Goal: Task Accomplishment & Management: Use online tool/utility

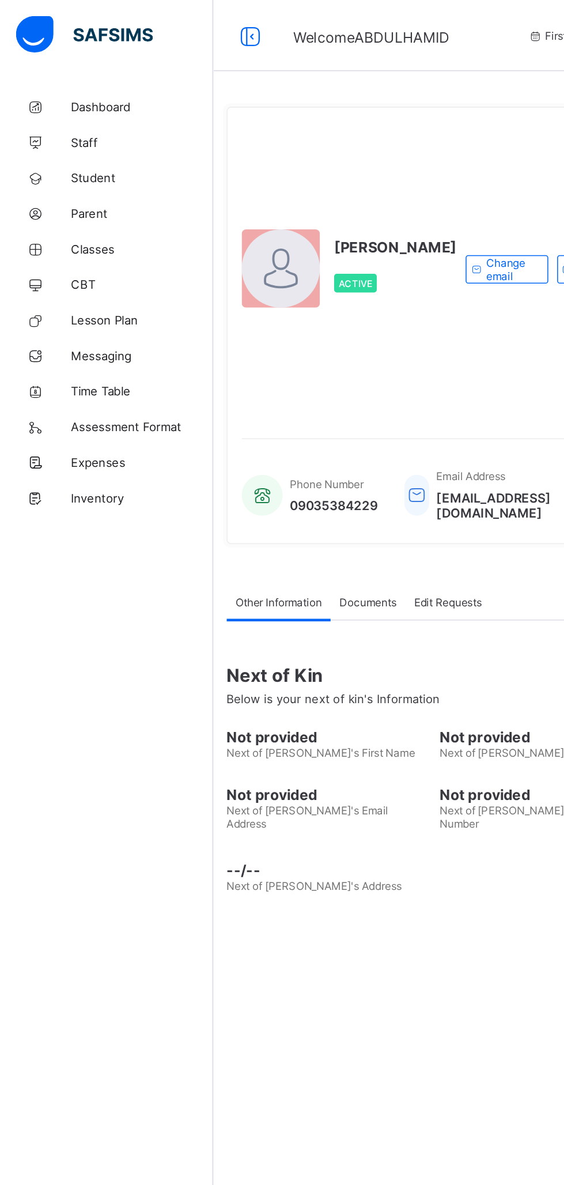
click at [82, 167] on link "Classes" at bounding box center [69, 161] width 138 height 23
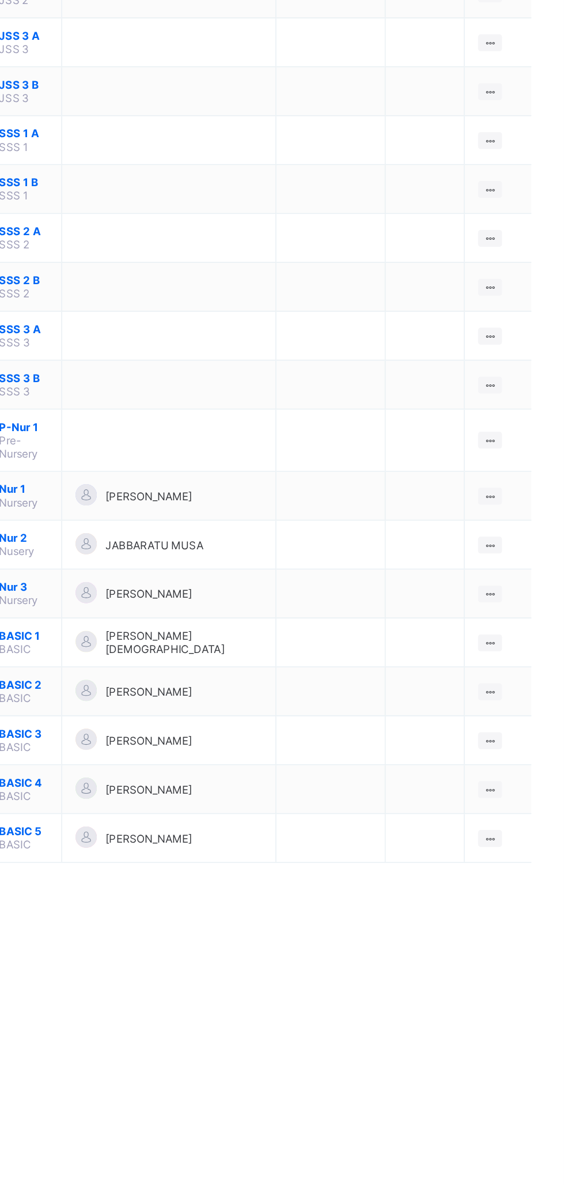
click at [0, 0] on ul "View Class Assign form Teacher" at bounding box center [0, 0] width 0 height 0
click at [0, 0] on li "View Class" at bounding box center [0, 0] width 0 height 0
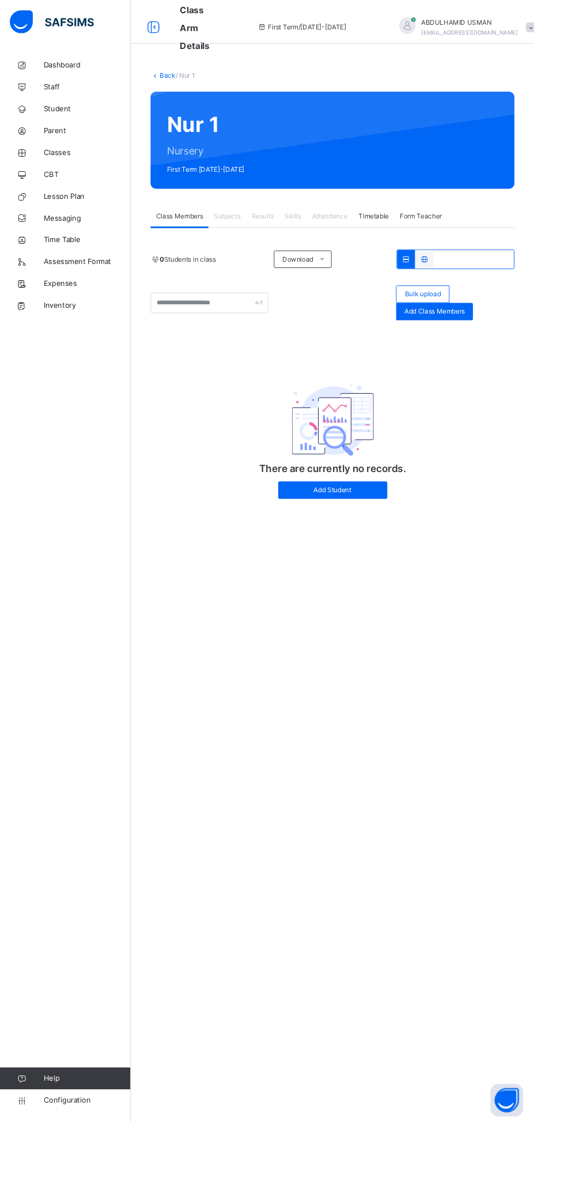
click at [169, 81] on link "Back" at bounding box center [177, 80] width 17 height 9
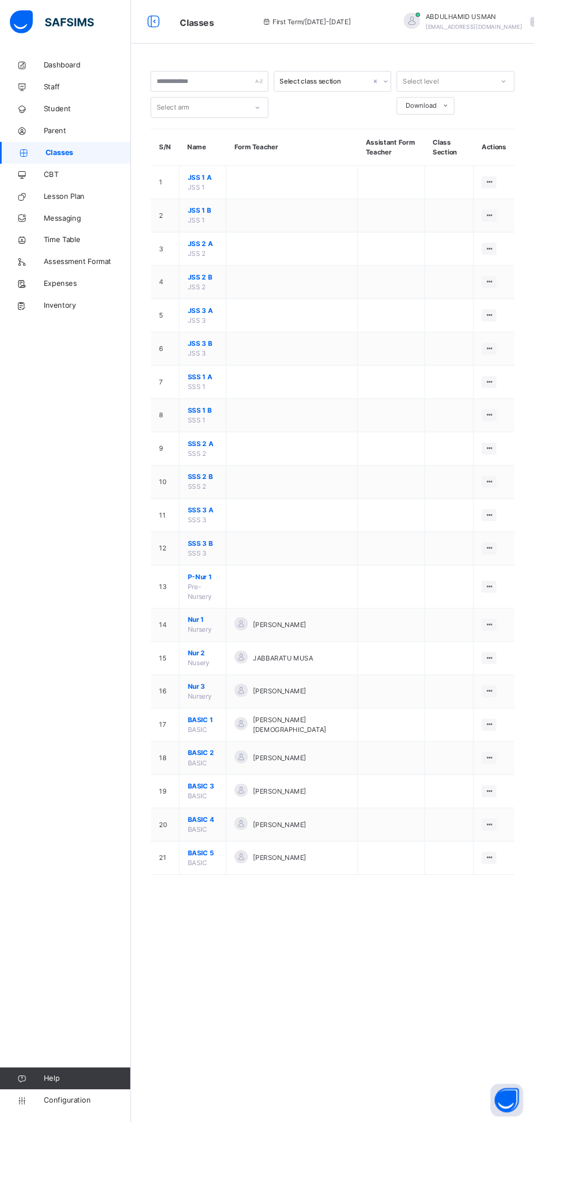
click at [517, 692] on icon at bounding box center [517, 695] width 10 height 9
click at [0, 0] on div "View Class" at bounding box center [0, 0] width 0 height 0
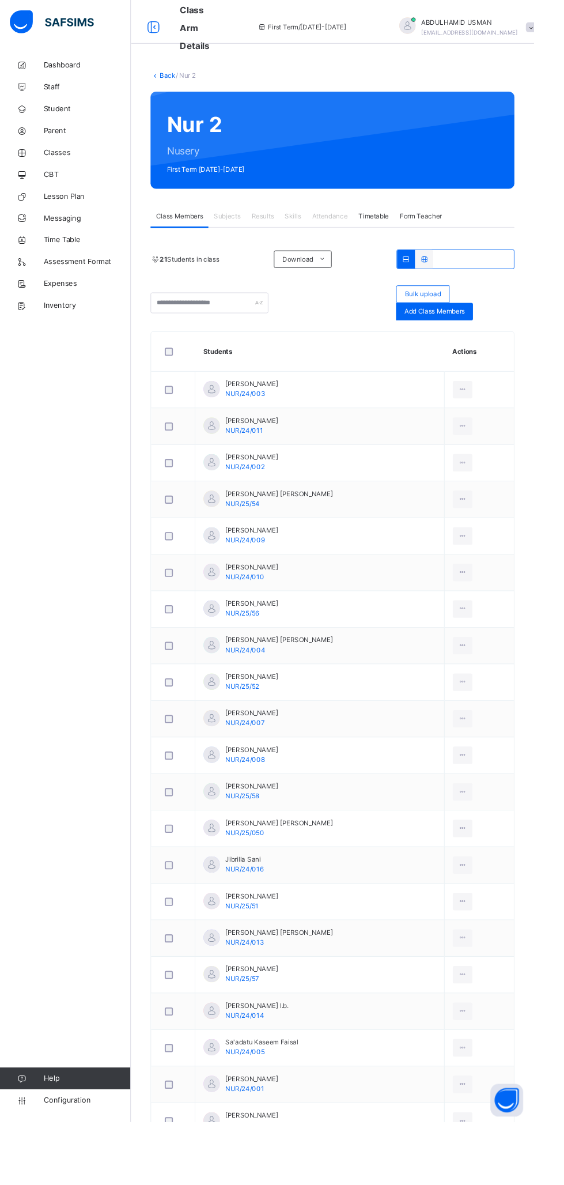
click at [85, 115] on span "Student" at bounding box center [92, 116] width 92 height 12
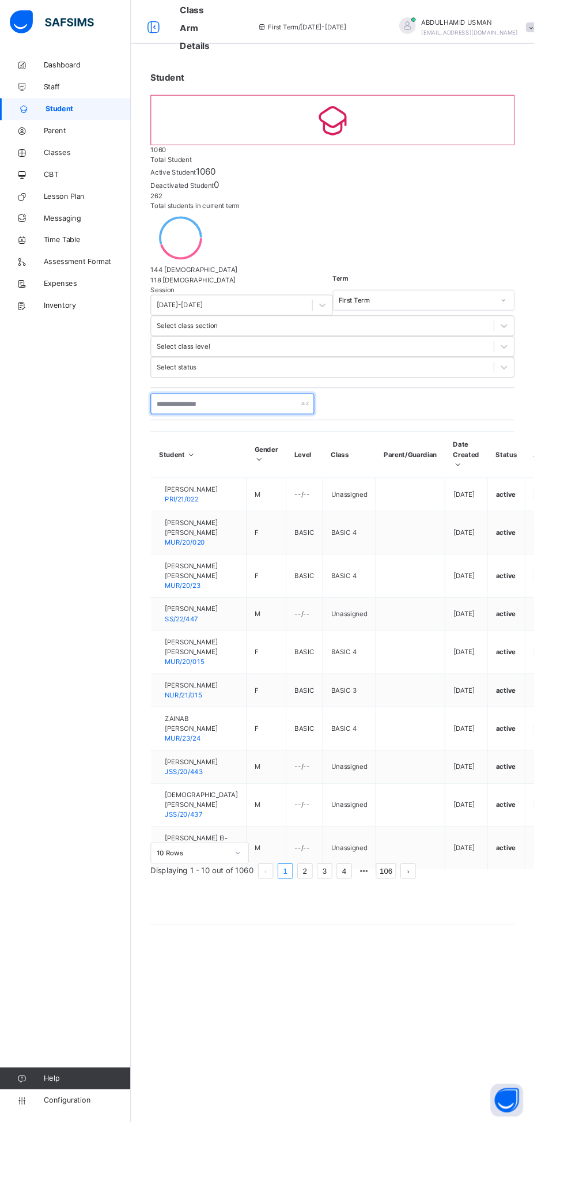
click at [252, 416] on input "text" at bounding box center [245, 427] width 173 height 22
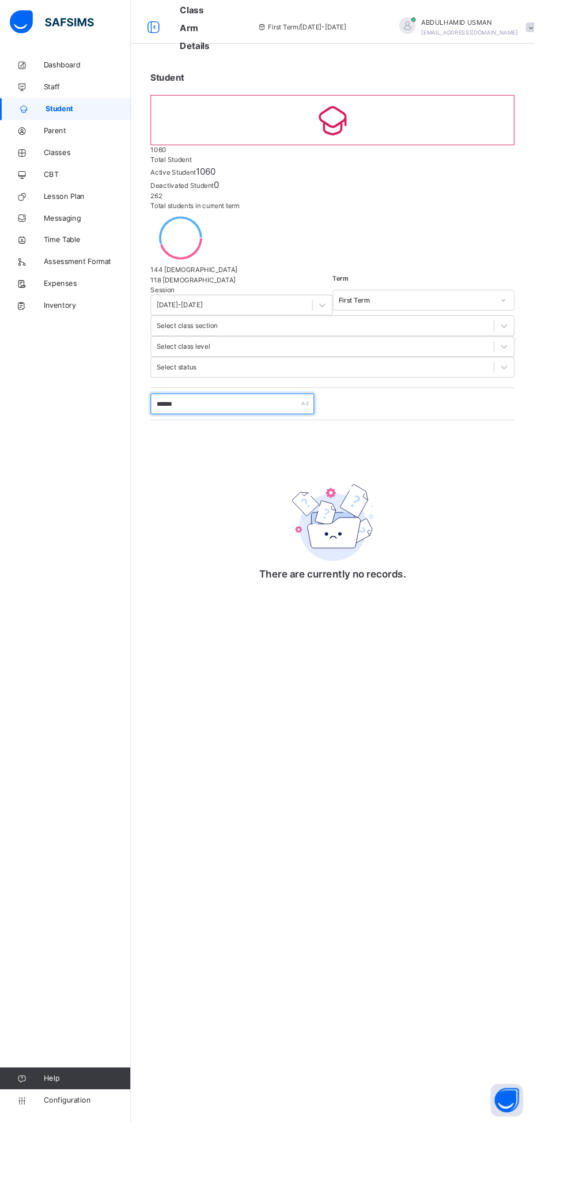
type input "******"
click at [32, 163] on icon at bounding box center [23, 161] width 46 height 9
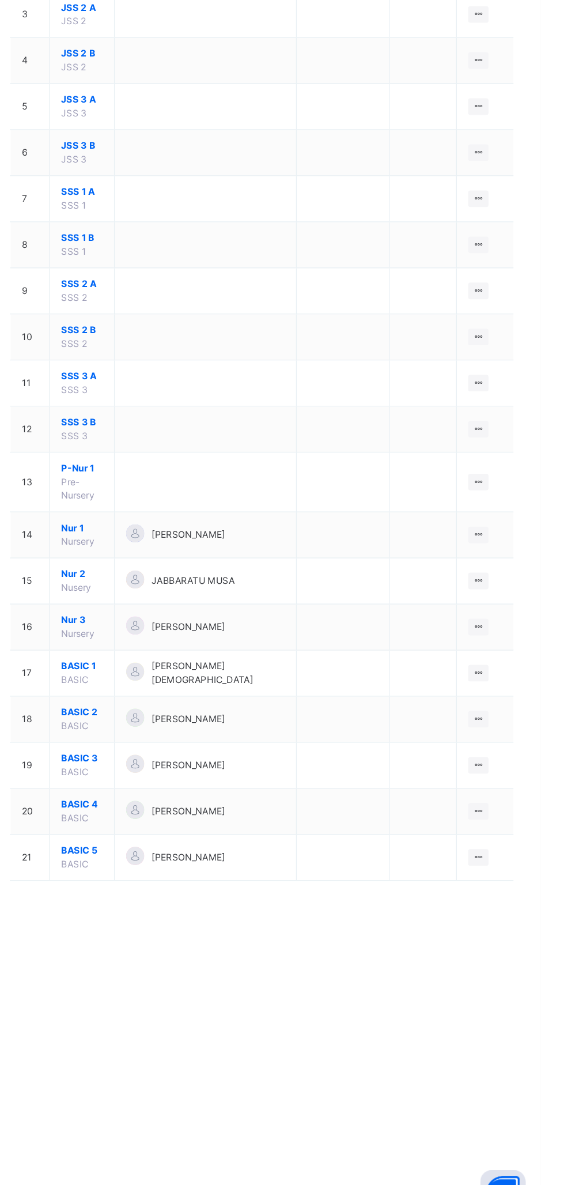
click at [517, 727] on icon at bounding box center [517, 730] width 10 height 9
click at [0, 0] on div "View Class" at bounding box center [0, 0] width 0 height 0
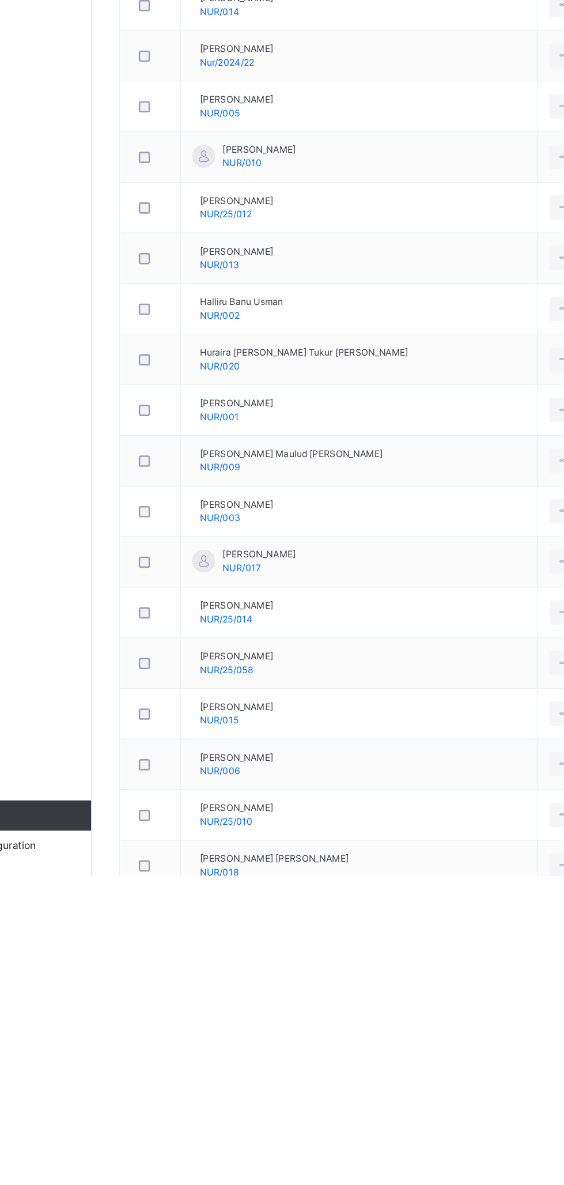
scroll to position [73, 0]
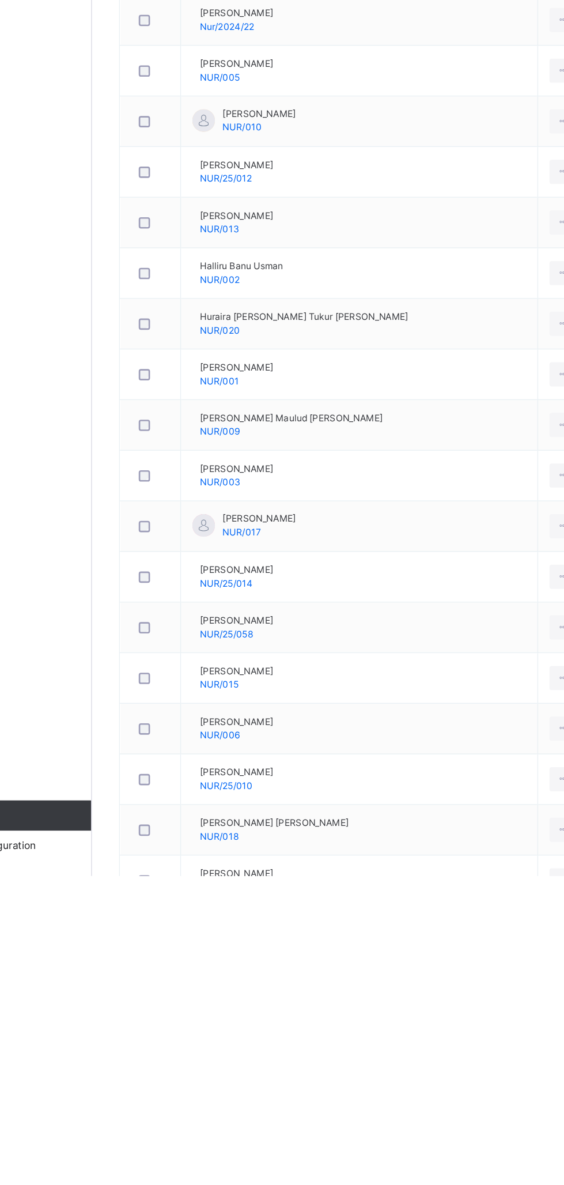
click at [381, 528] on td "Al-amin Abubakar Abba Nur/2024/22" at bounding box center [342, 532] width 273 height 39
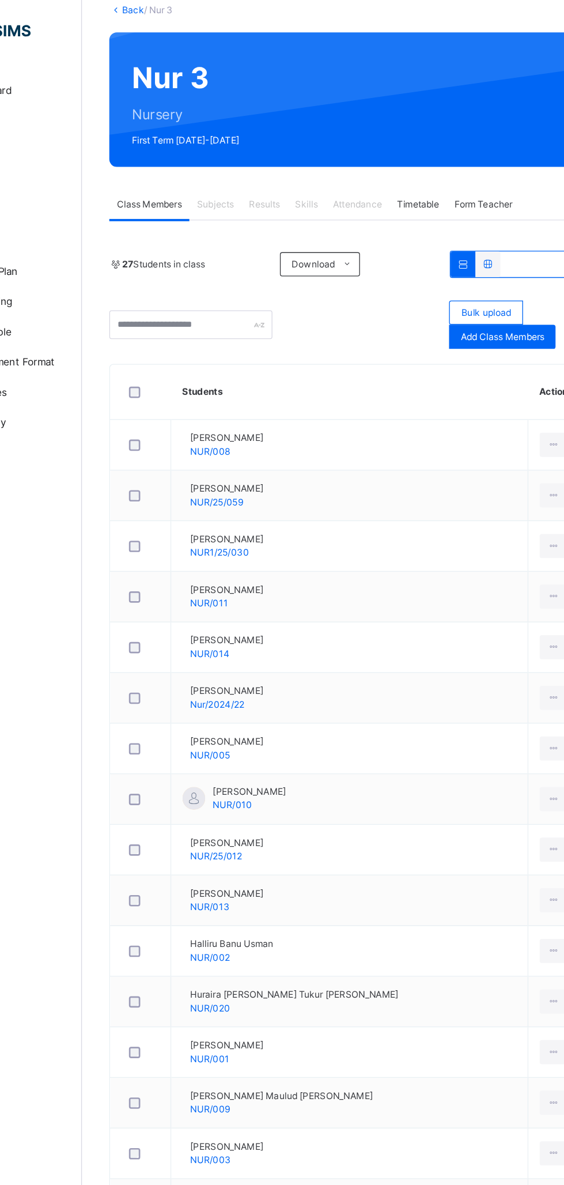
scroll to position [0, 0]
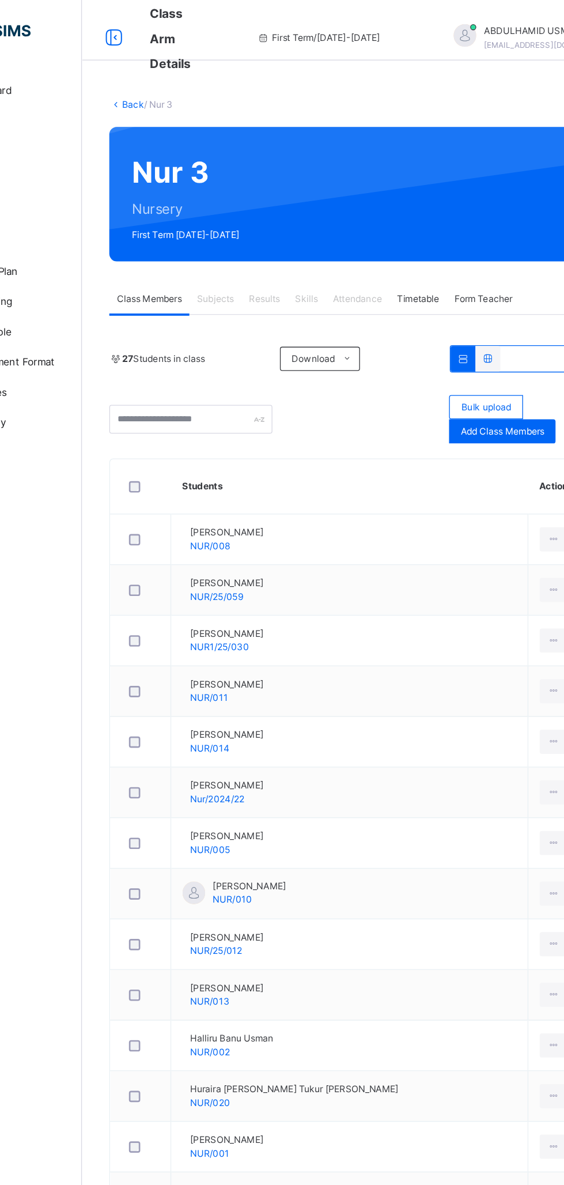
click at [183, 76] on link "Back" at bounding box center [177, 80] width 17 height 9
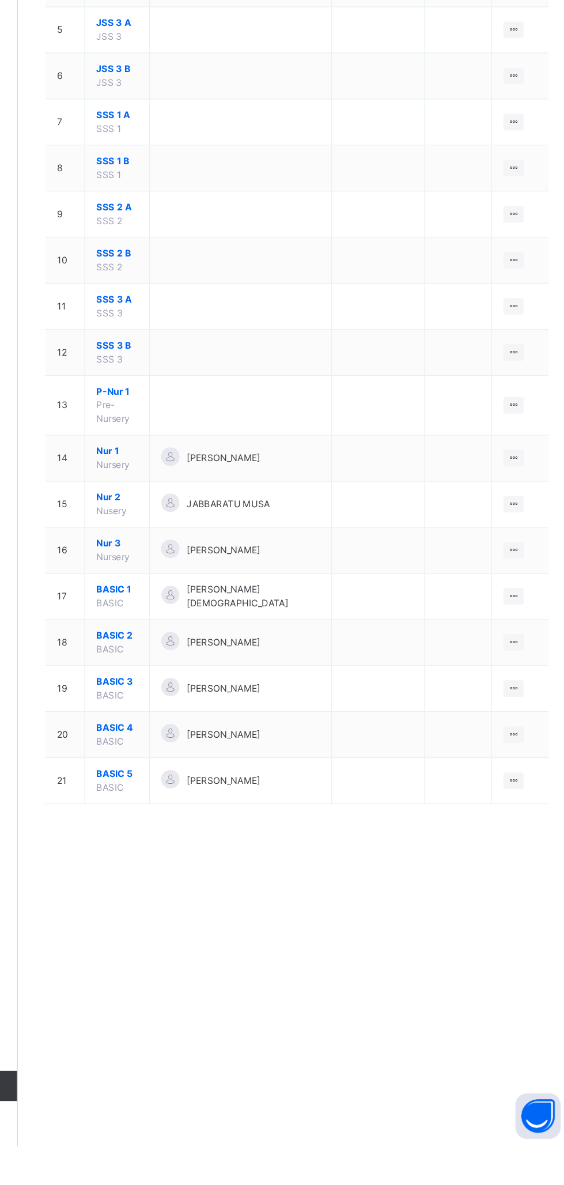
click at [517, 762] on icon at bounding box center [517, 765] width 10 height 9
click at [0, 0] on div "View Class" at bounding box center [0, 0] width 0 height 0
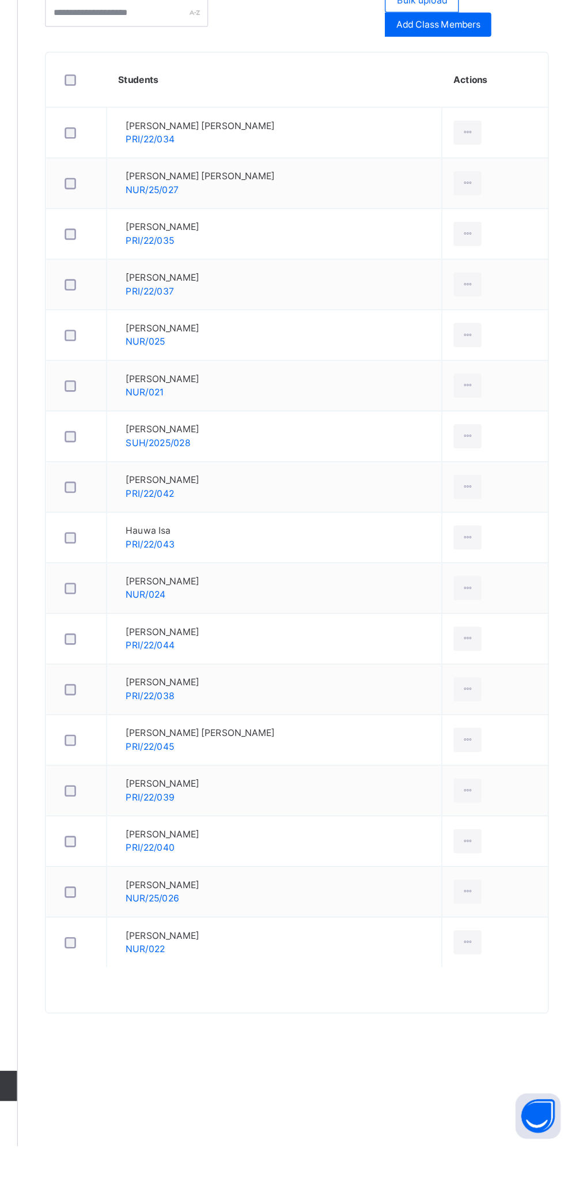
click at [133, 565] on div "Dashboard Staff Student Parent Classes CBT Lesson Plan Messaging Time Table Ass…" at bounding box center [69, 615] width 138 height 1139
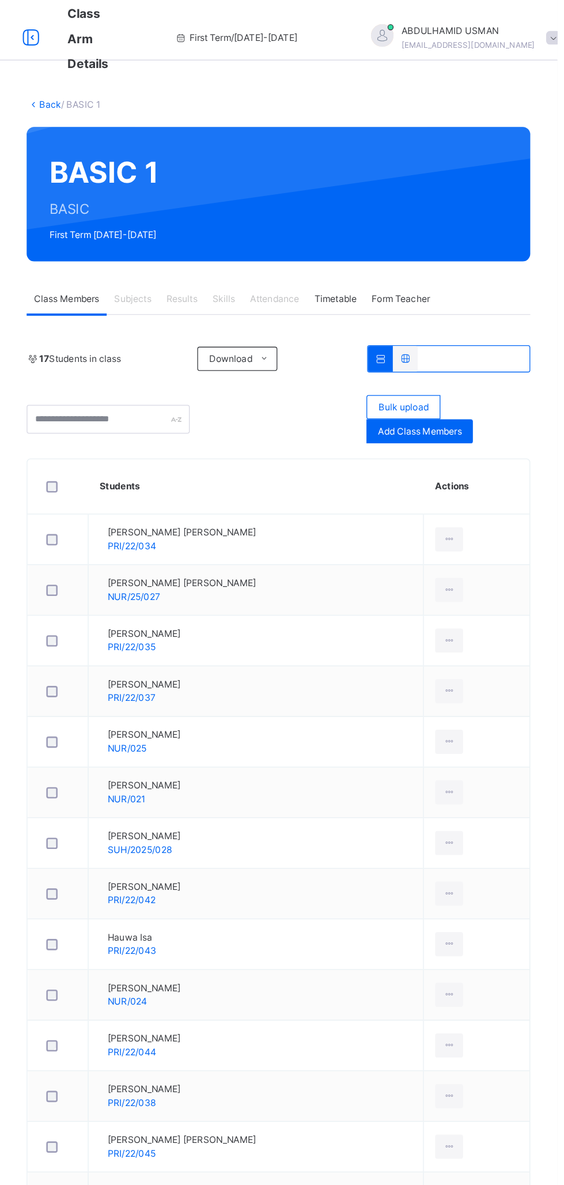
click at [172, 80] on link "Back" at bounding box center [177, 80] width 17 height 9
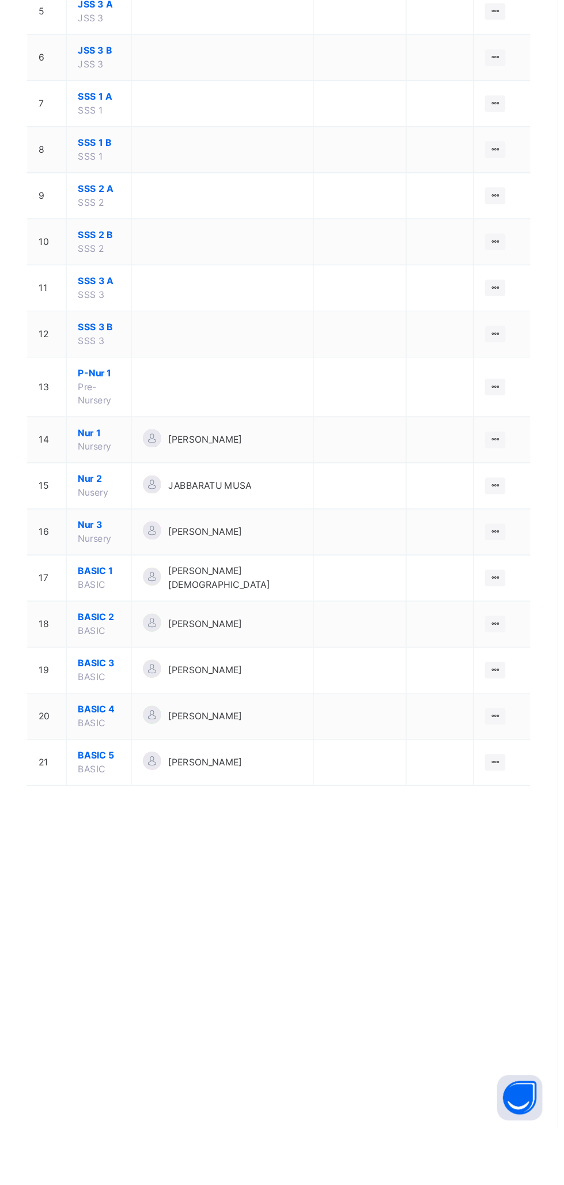
click at [518, 797] on icon at bounding box center [517, 800] width 10 height 9
click at [0, 0] on div "View Class" at bounding box center [0, 0] width 0 height 0
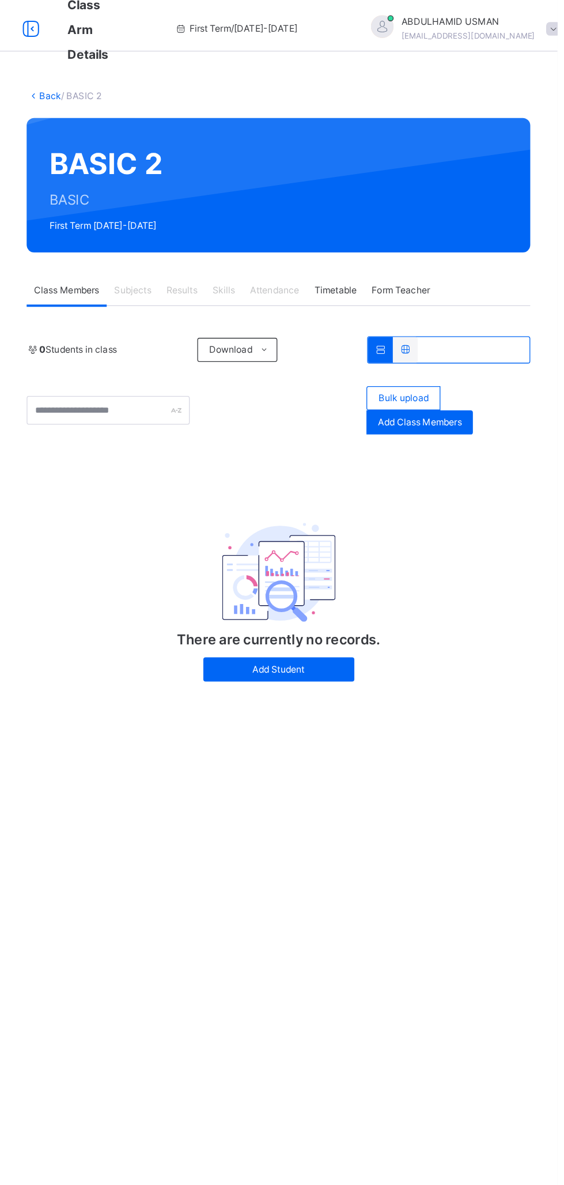
click at [170, 77] on link "Back" at bounding box center [177, 80] width 17 height 9
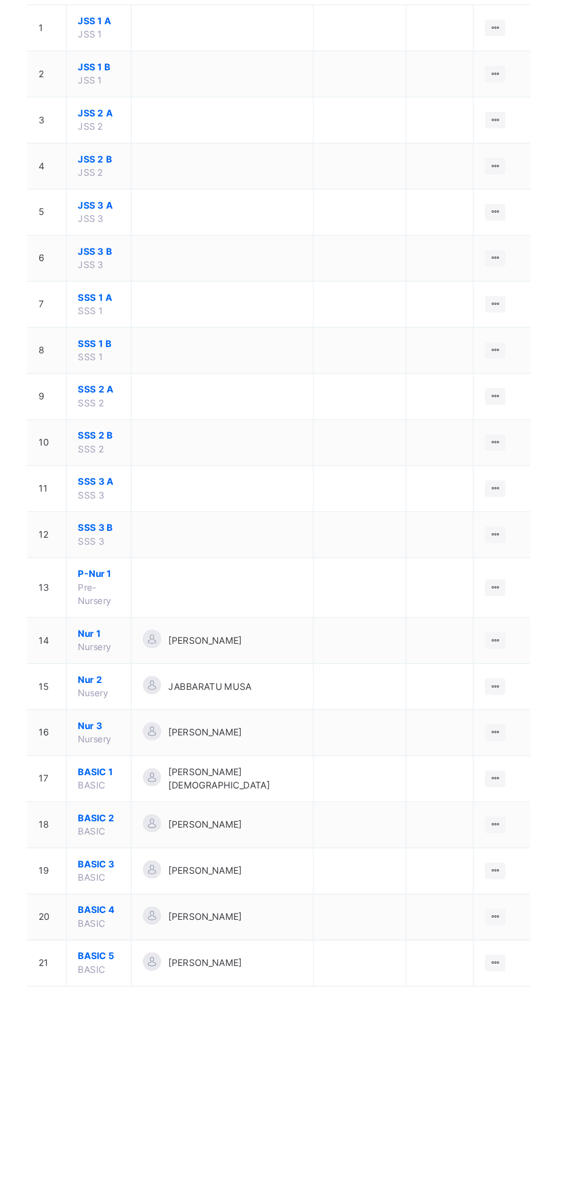
click at [519, 796] on icon at bounding box center [517, 800] width 10 height 9
click at [0, 0] on div "View Class" at bounding box center [0, 0] width 0 height 0
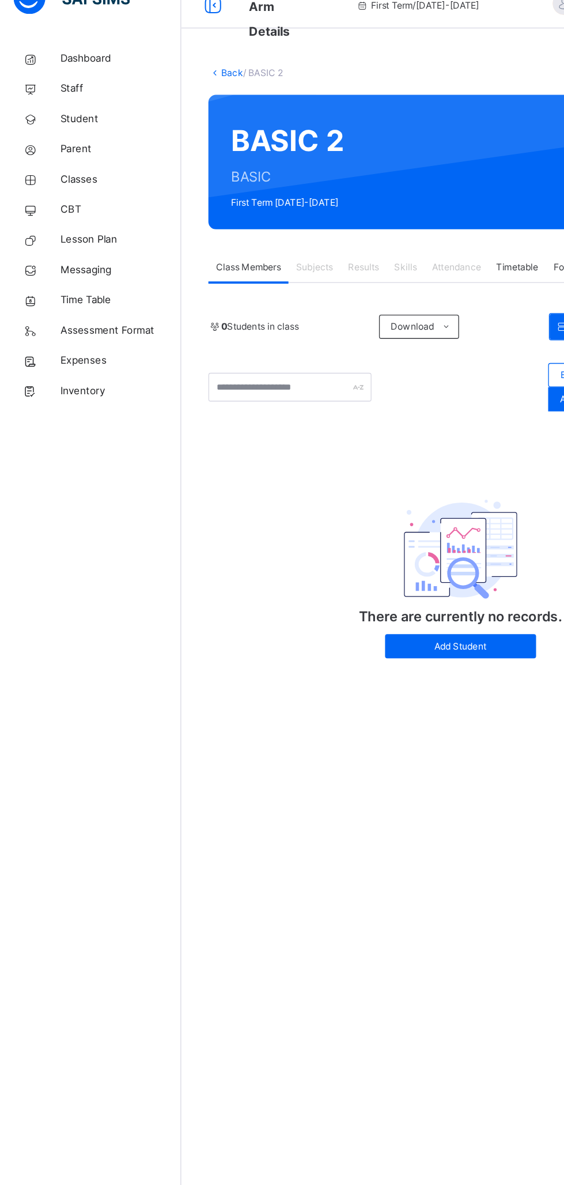
click at [50, 160] on span "Classes" at bounding box center [92, 162] width 92 height 12
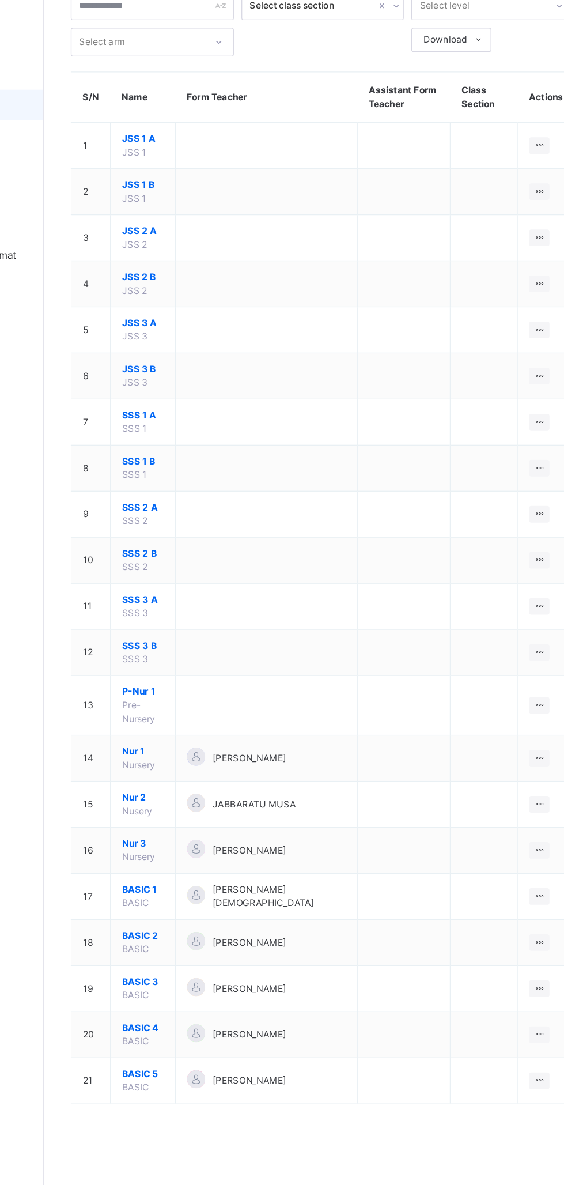
click at [515, 656] on icon at bounding box center [517, 660] width 10 height 9
click at [0, 0] on div "View Class" at bounding box center [0, 0] width 0 height 0
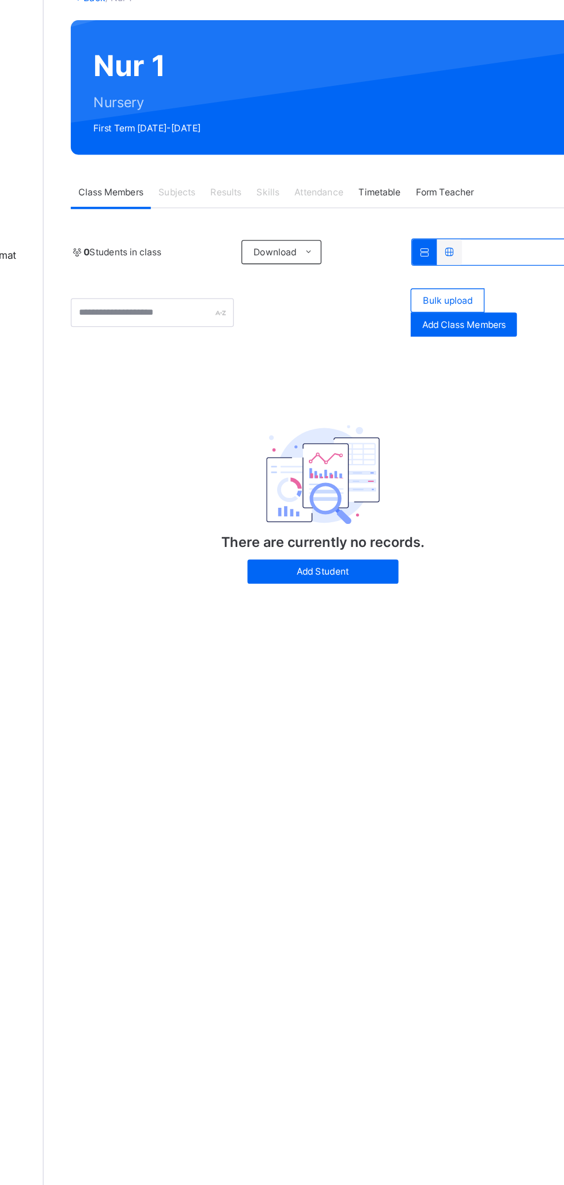
click at [451, 309] on span "Bulk upload" at bounding box center [447, 311] width 38 height 10
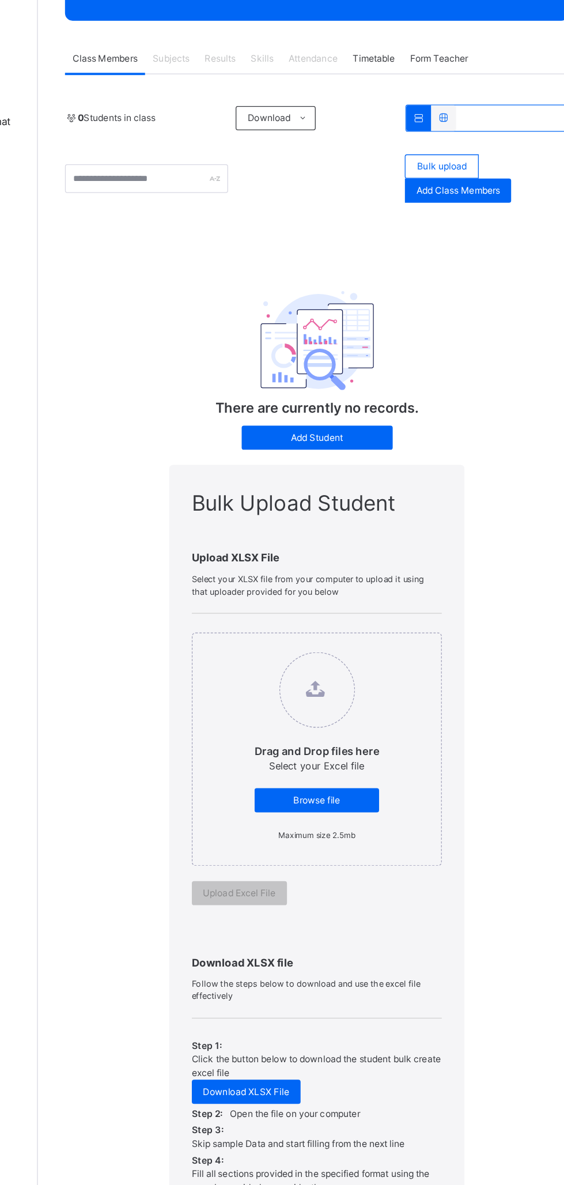
click at [370, 789] on span "Browse file" at bounding box center [352, 794] width 78 height 10
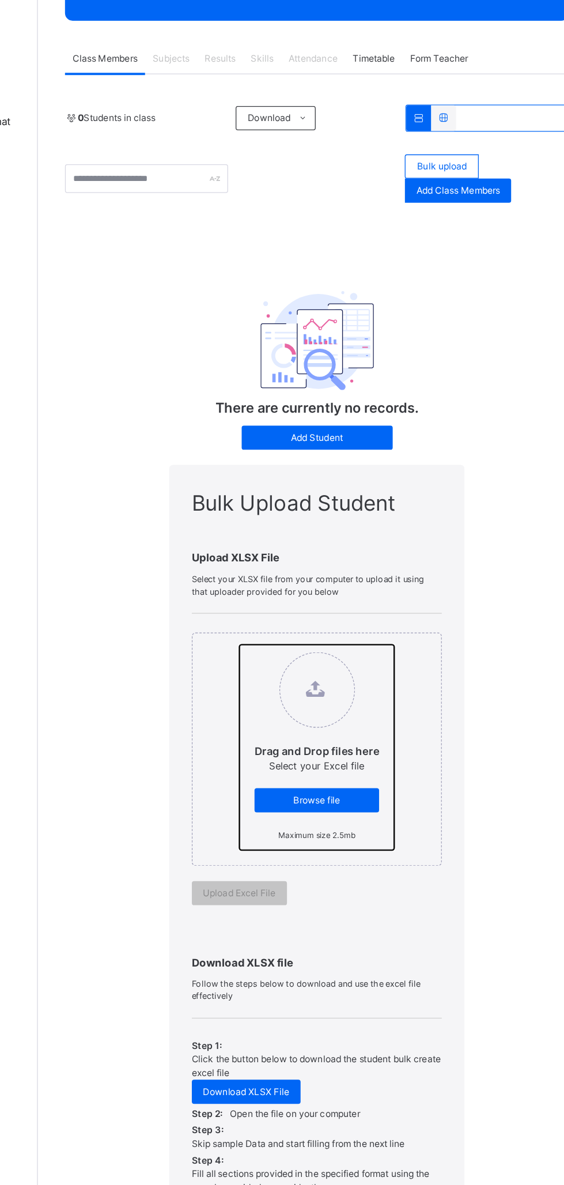
click at [292, 676] on input "Drag and Drop files here Select your Excel file Browse file Maximum size 2.5mb" at bounding box center [292, 676] width 0 height 0
type input "**********"
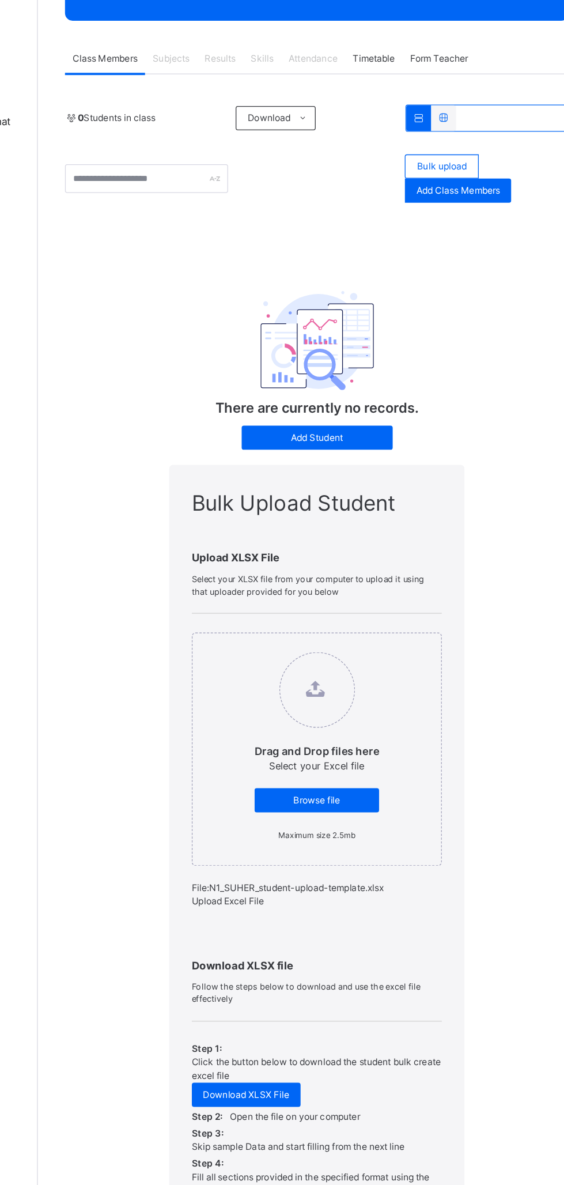
click at [304, 867] on span "Upload Excel File" at bounding box center [283, 871] width 55 height 9
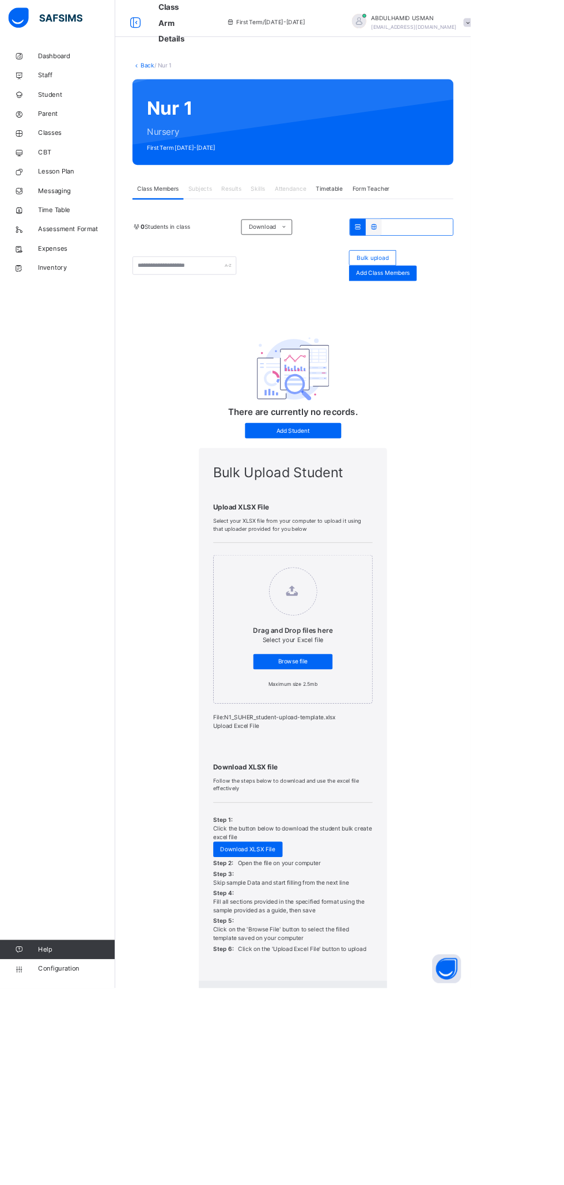
click at [304, 867] on div "Upload Excel File" at bounding box center [351, 872] width 191 height 10
click at [434, 1185] on div "Cancel" at bounding box center [432, 1197] width 42 height 18
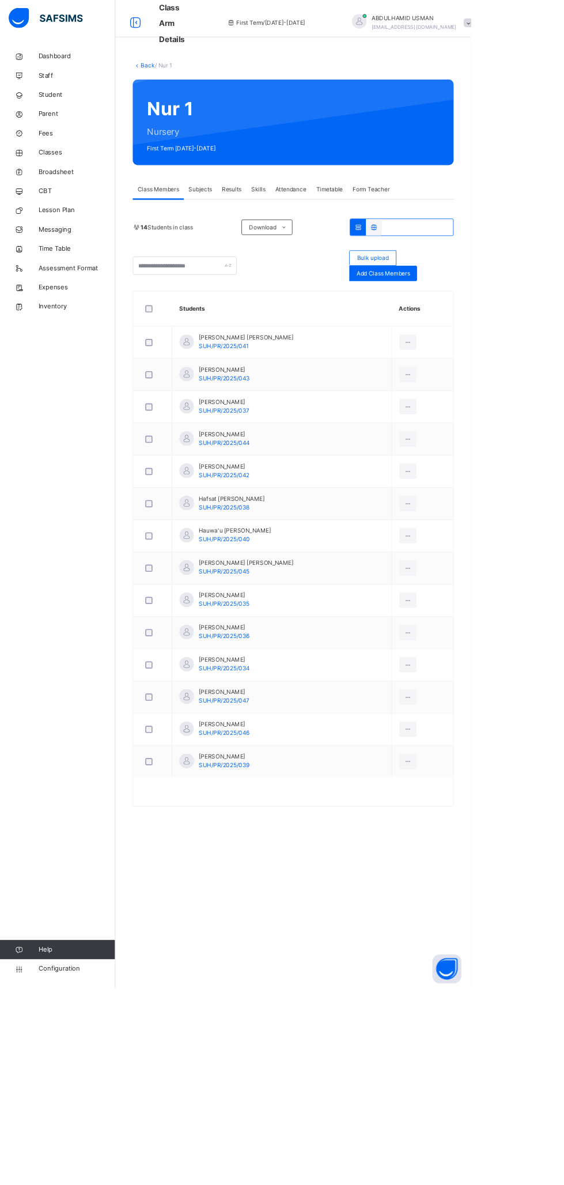
click at [77, 115] on span "Student" at bounding box center [92, 116] width 92 height 12
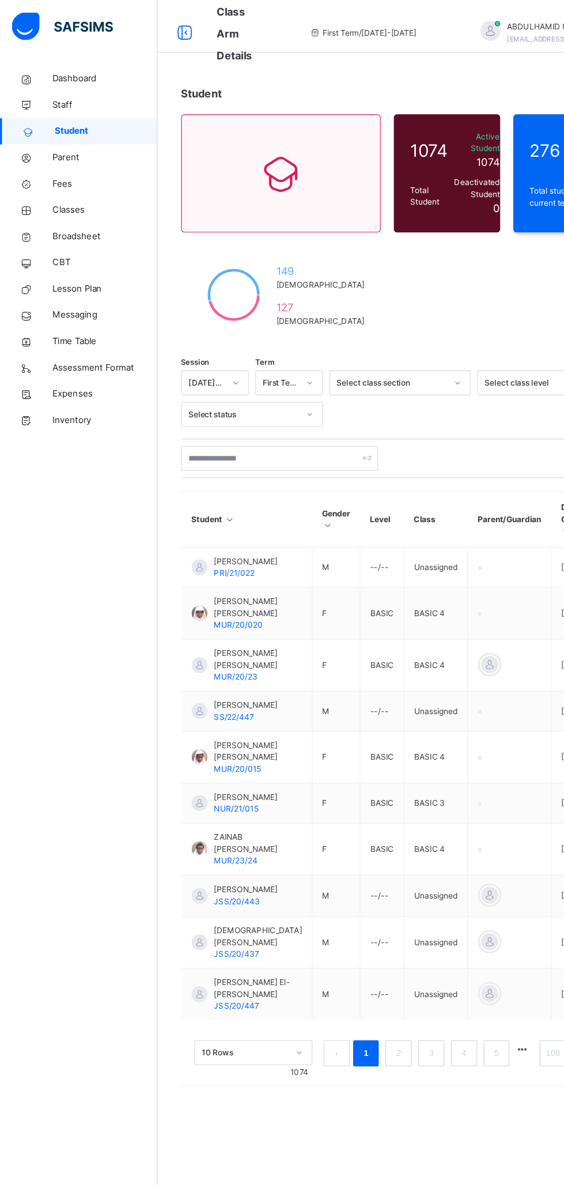
click at [37, 185] on icon at bounding box center [23, 184] width 46 height 9
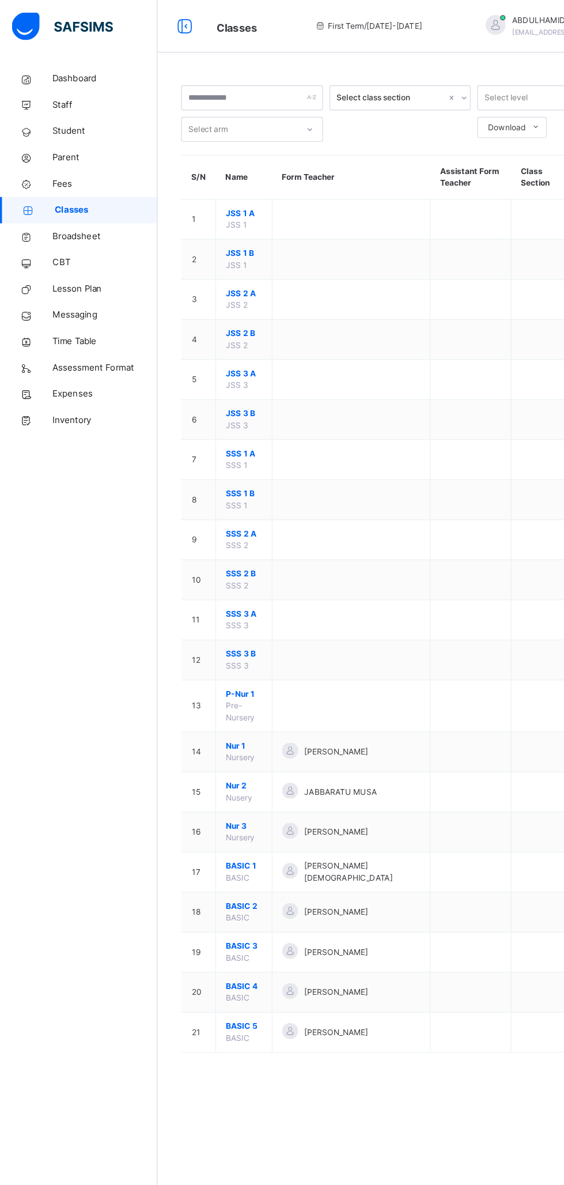
click at [55, 114] on span "Student" at bounding box center [92, 116] width 92 height 12
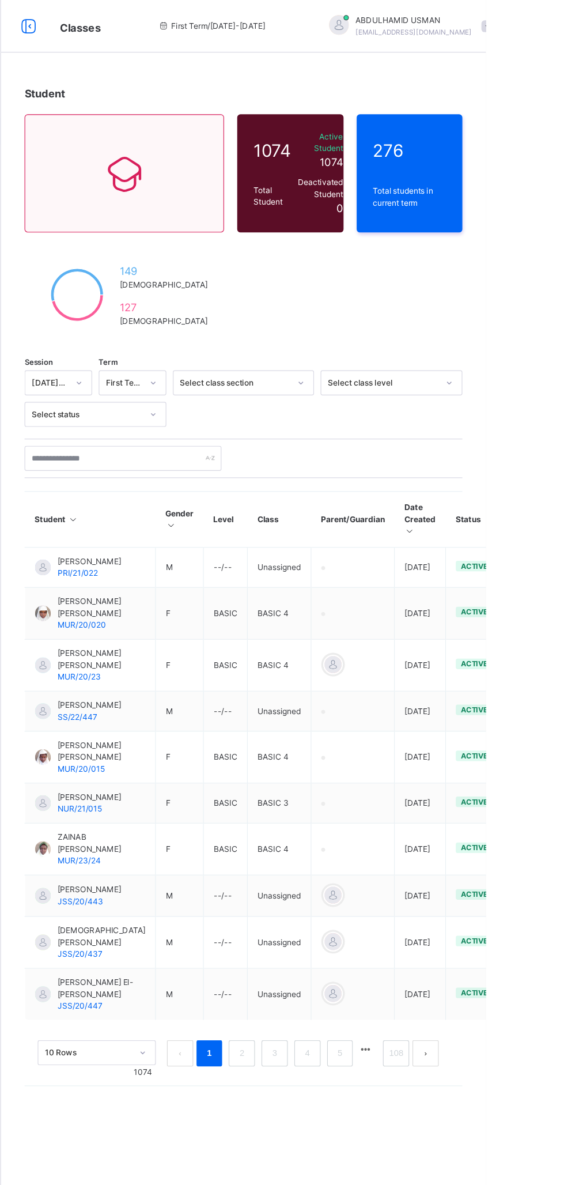
click at [486, 157] on div "276 Total students in current term" at bounding box center [497, 152] width 93 height 104
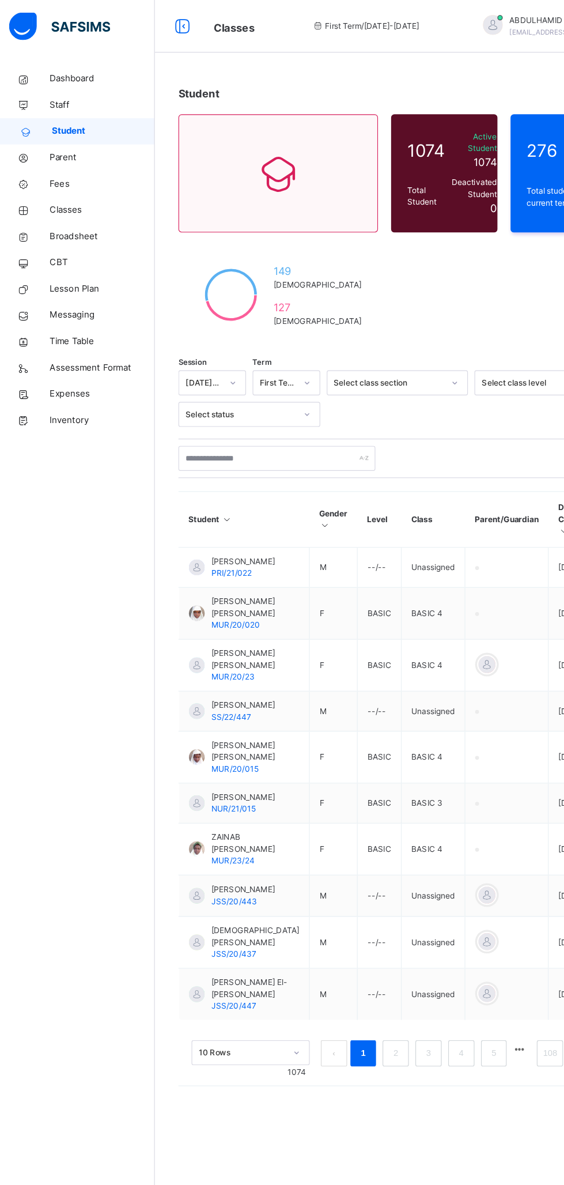
click at [40, 206] on icon at bounding box center [23, 208] width 46 height 9
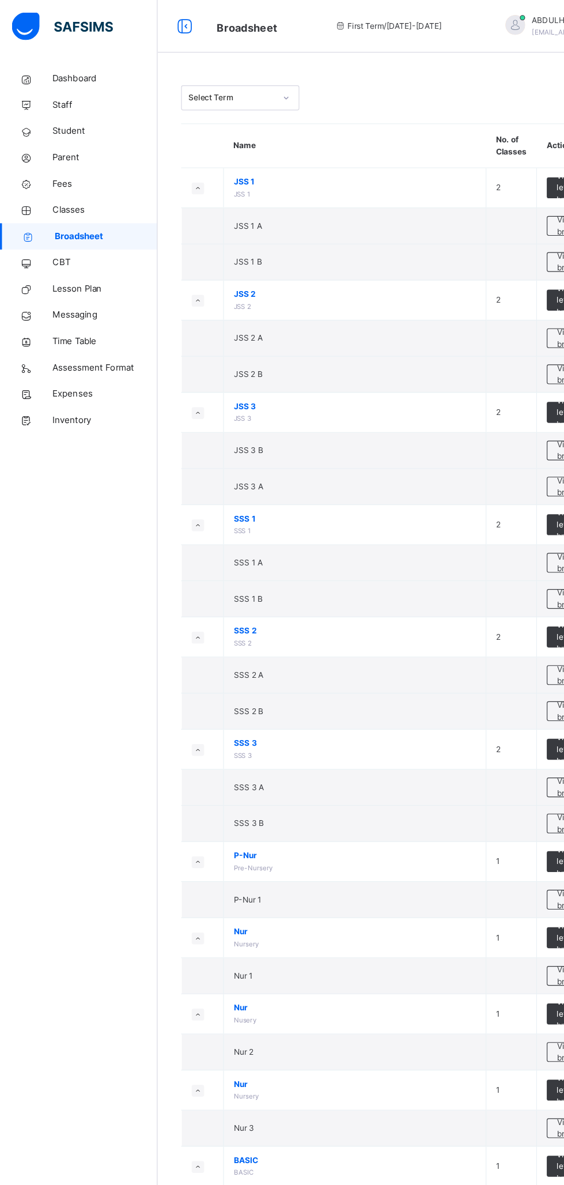
click at [42, 119] on icon at bounding box center [23, 115] width 46 height 9
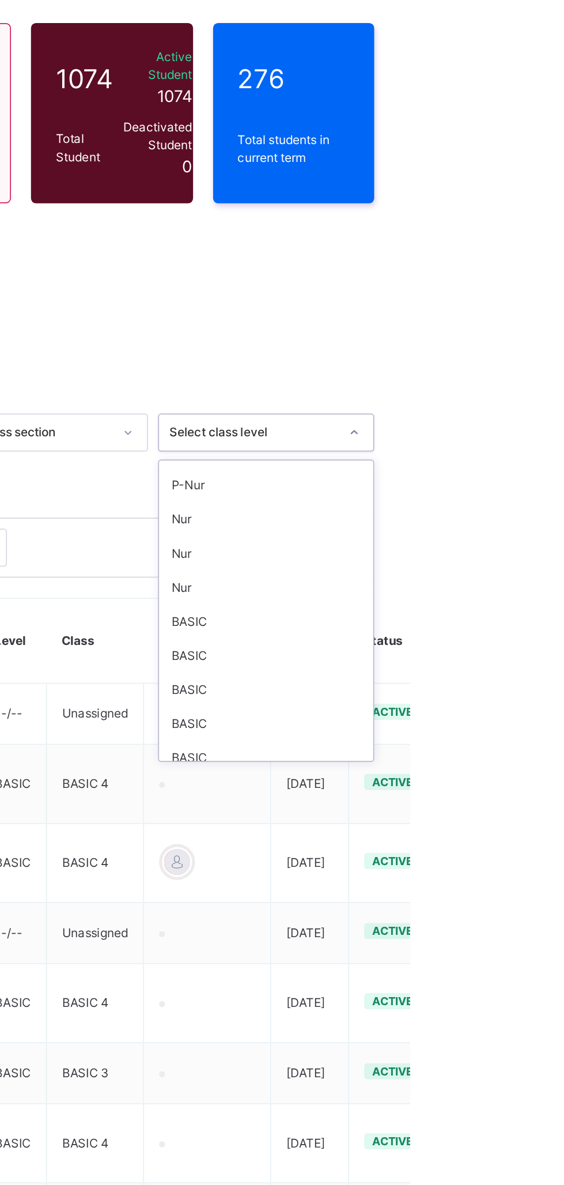
scroll to position [141, 0]
click at [462, 454] on div "BASIC" at bounding box center [481, 457] width 123 height 20
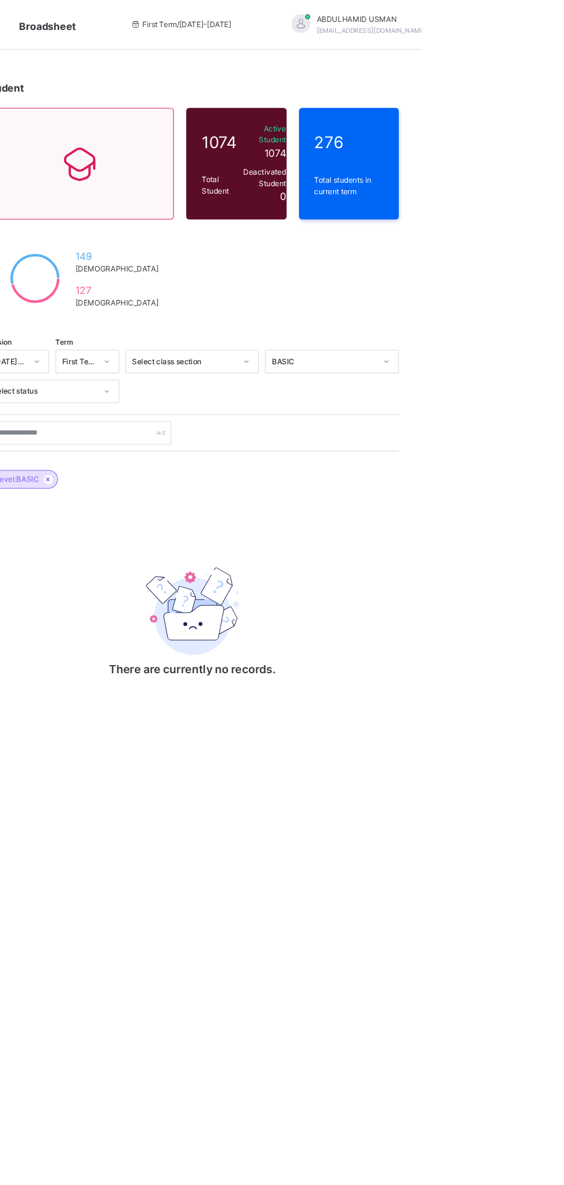
scroll to position [0, 0]
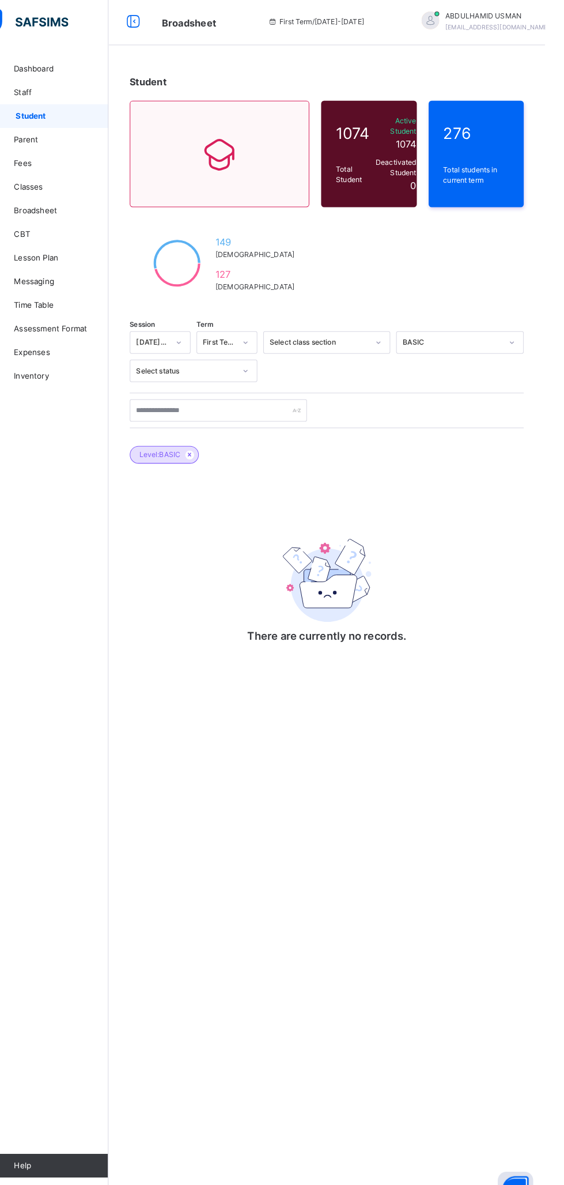
click at [40, 138] on icon at bounding box center [23, 138] width 46 height 9
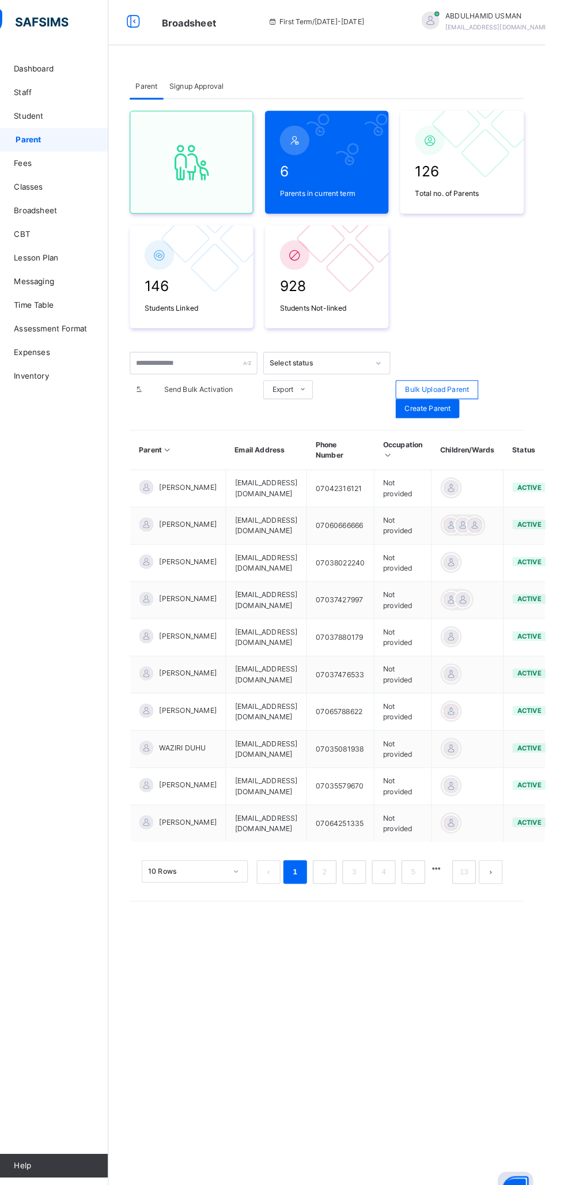
click at [47, 206] on span "Broadsheet" at bounding box center [92, 208] width 92 height 12
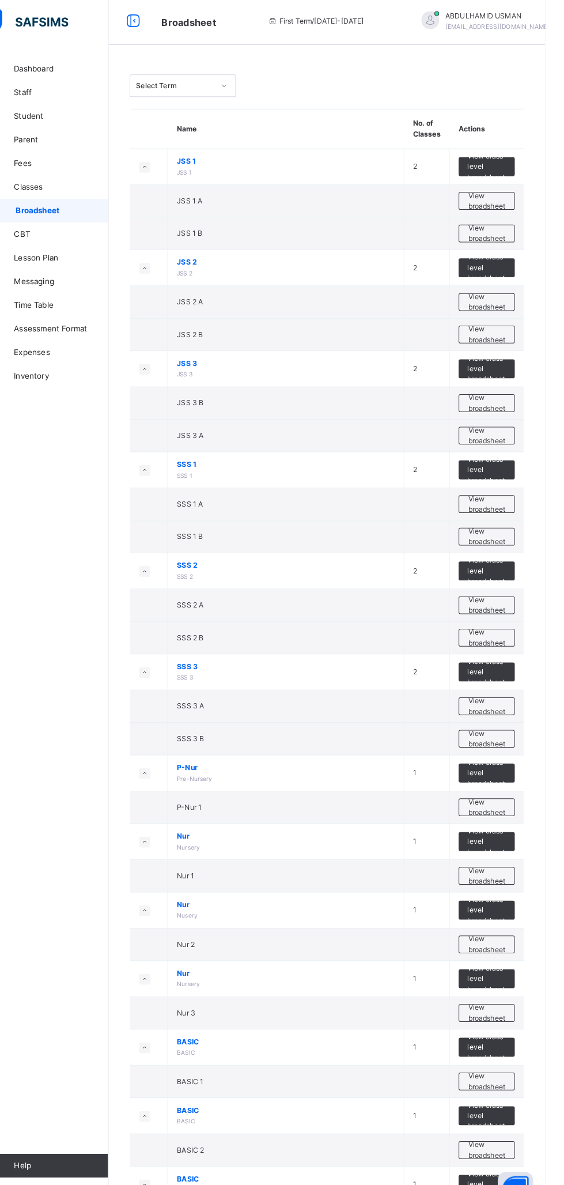
click at [61, 234] on span "CBT" at bounding box center [92, 231] width 92 height 12
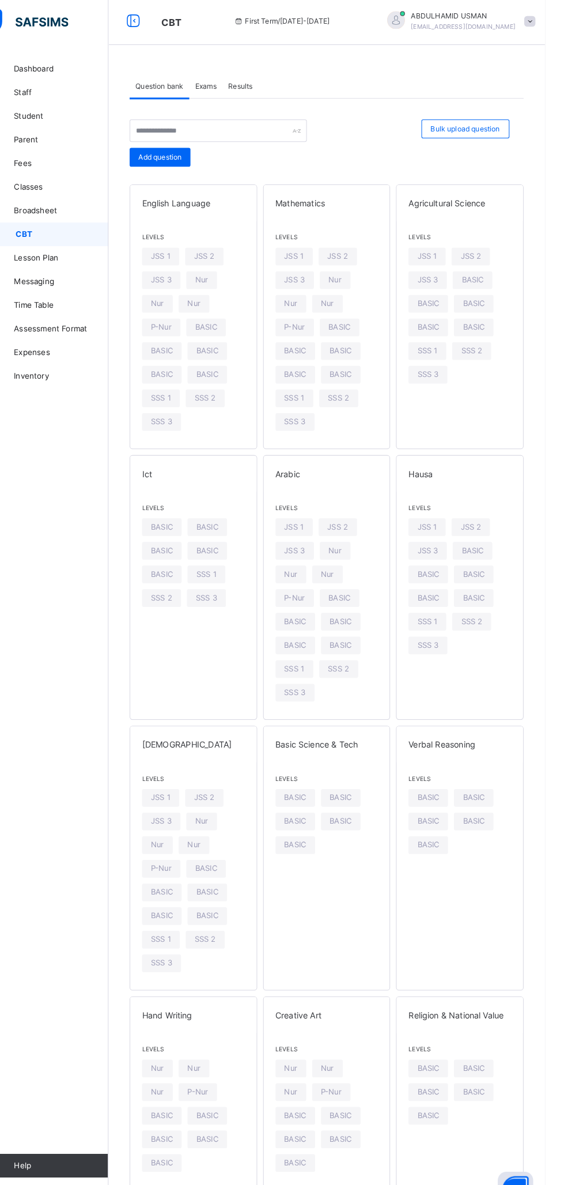
click at [45, 206] on icon at bounding box center [23, 208] width 46 height 9
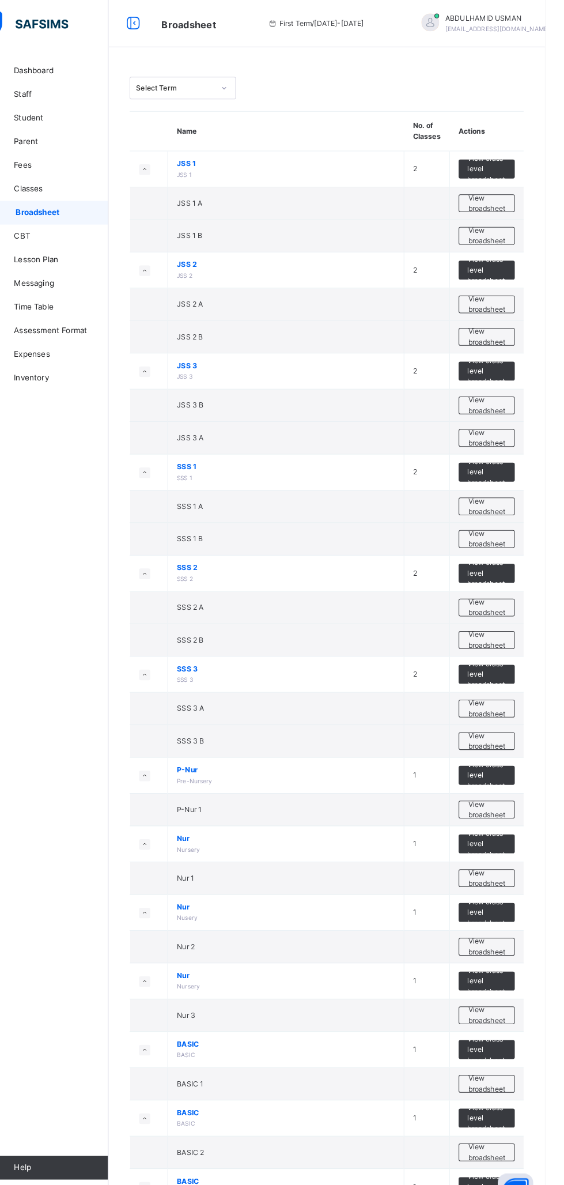
click at [44, 114] on icon at bounding box center [23, 115] width 46 height 9
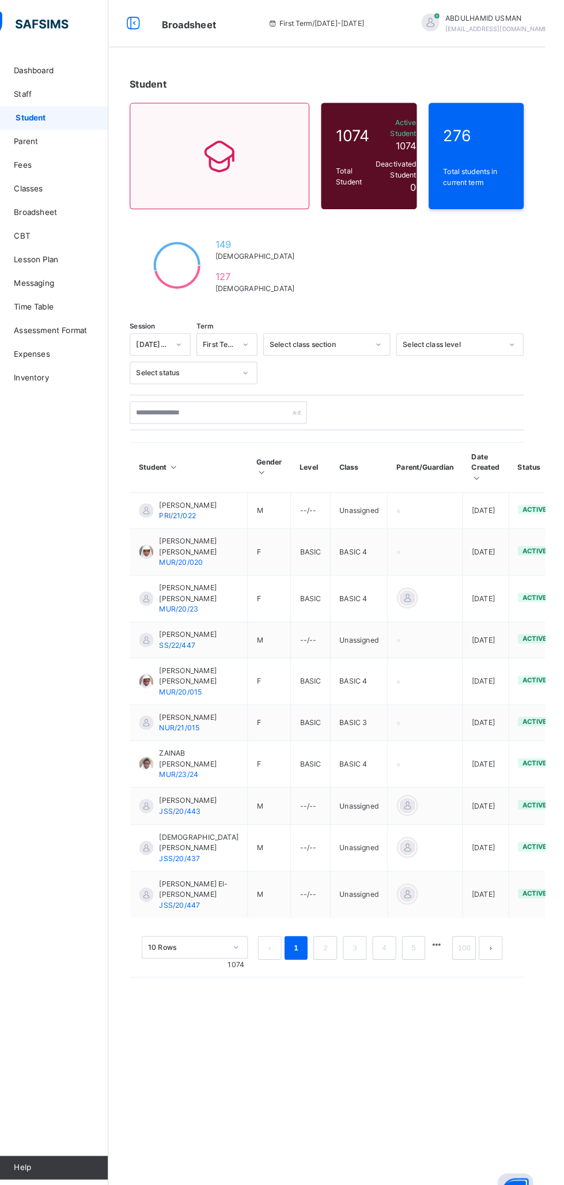
click at [472, 153] on div "276 Total students in current term" at bounding box center [497, 152] width 93 height 104
click at [494, 152] on div "276 Total students in current term" at bounding box center [497, 152] width 93 height 104
click at [223, 163] on icon at bounding box center [247, 152] width 48 height 42
click at [223, 146] on icon at bounding box center [247, 152] width 48 height 42
click at [164, 17] on icon at bounding box center [163, 23] width 20 height 21
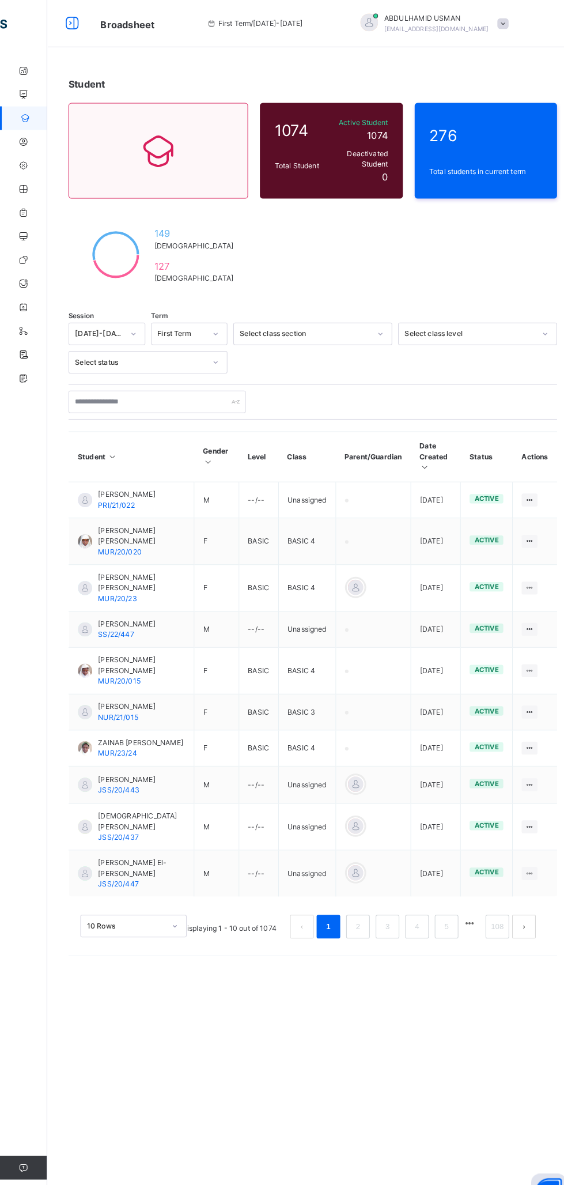
click at [70, 26] on icon at bounding box center [71, 23] width 20 height 21
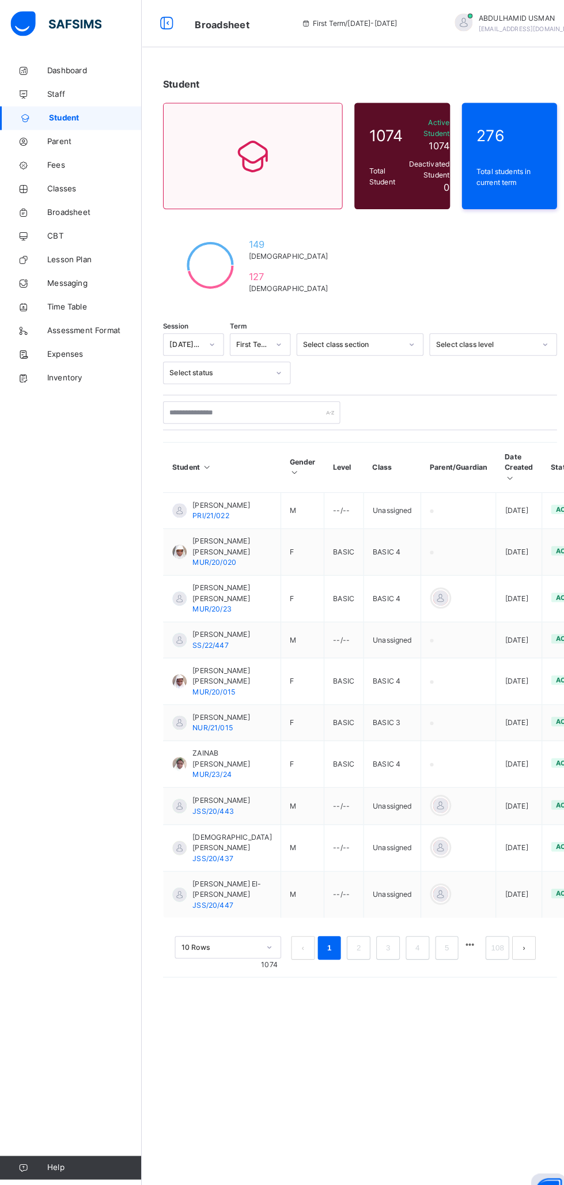
click at [33, 186] on icon at bounding box center [23, 184] width 46 height 9
